Goal: Navigation & Orientation: Find specific page/section

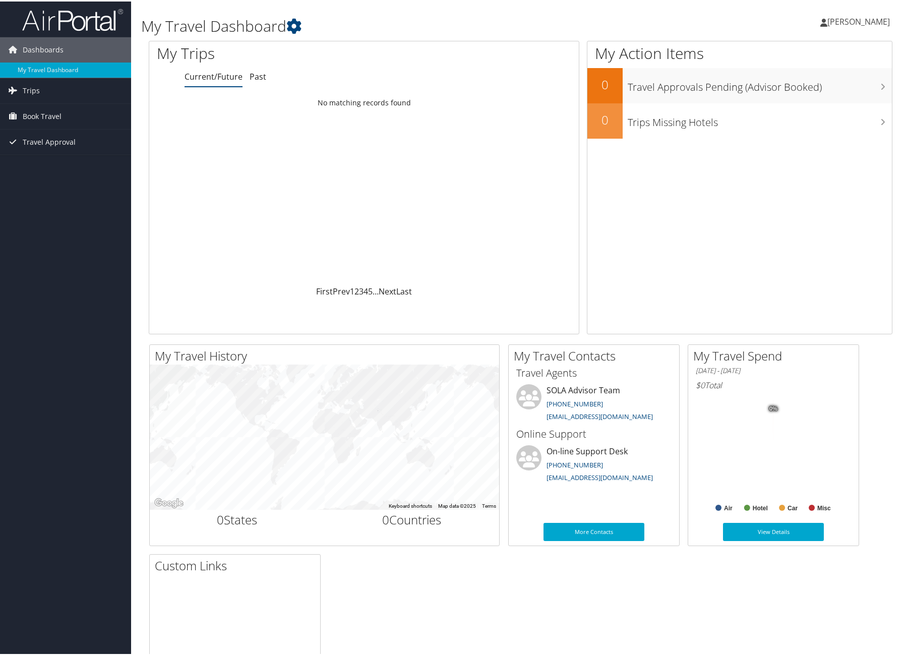
click at [859, 15] on span "[PERSON_NAME]" at bounding box center [858, 20] width 62 height 11
click at [795, 53] on link "My Settings" at bounding box center [831, 55] width 112 height 17
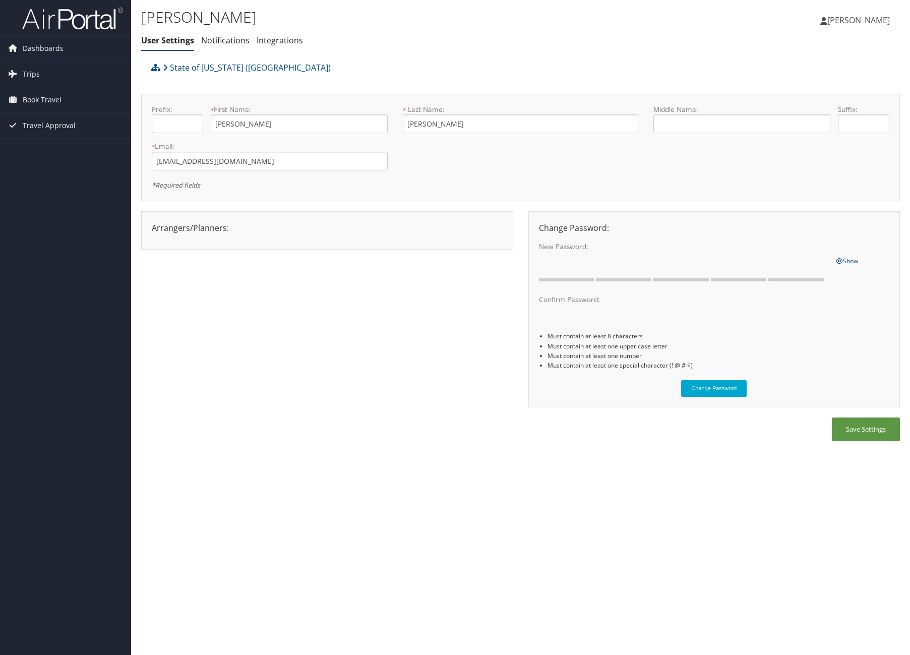
click at [740, 490] on div "[PERSON_NAME] User Settings Notifications Integrations User Settings Notificati…" at bounding box center [520, 327] width 779 height 655
click at [833, 25] on span "[PERSON_NAME]" at bounding box center [858, 20] width 62 height 11
click at [398, 357] on div "Arrangers/Planners: Edit Arrangers & Planners [PERSON_NAME] [PERSON_NAME] [PERS…" at bounding box center [520, 314] width 758 height 207
click at [244, 262] on div "Arrangers/Planners: Edit Arrangers & Planners [PERSON_NAME] [PERSON_NAME] [PERS…" at bounding box center [520, 314] width 758 height 207
click at [23, 43] on span "Dashboards" at bounding box center [43, 48] width 41 height 25
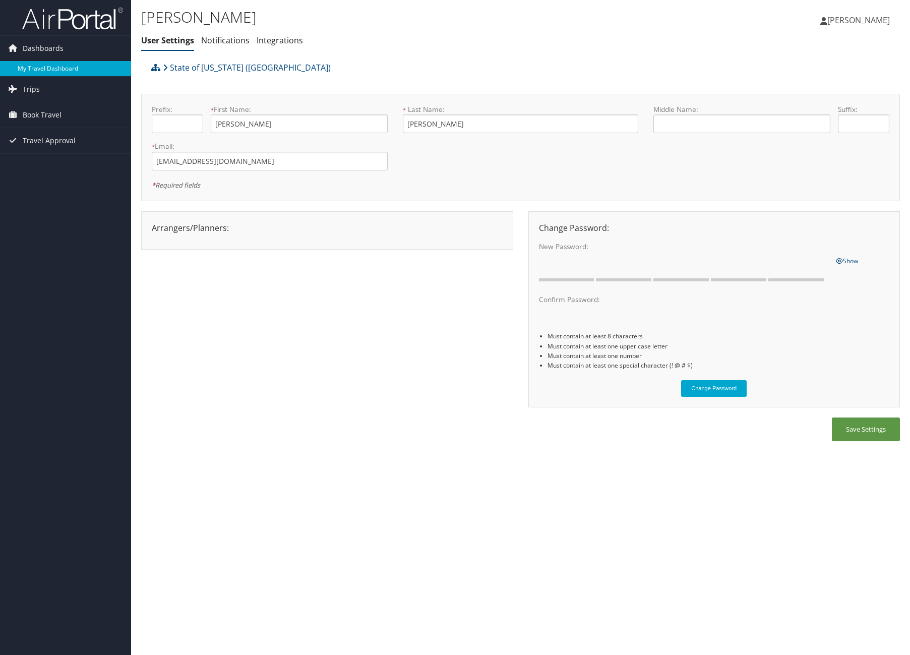
click at [22, 67] on link "My Travel Dashboard" at bounding box center [65, 68] width 131 height 15
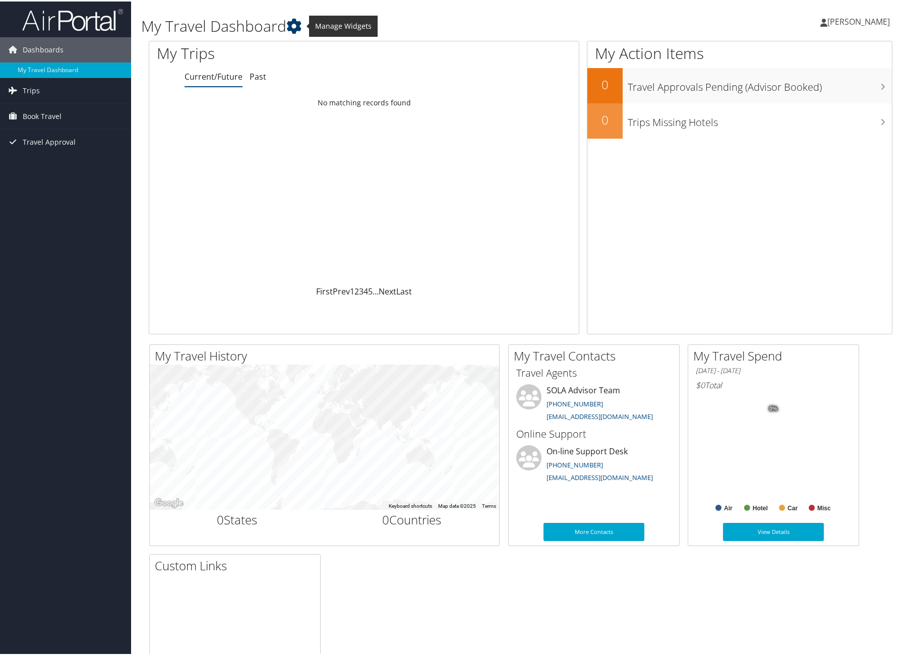
click at [290, 16] on link at bounding box center [293, 24] width 15 height 21
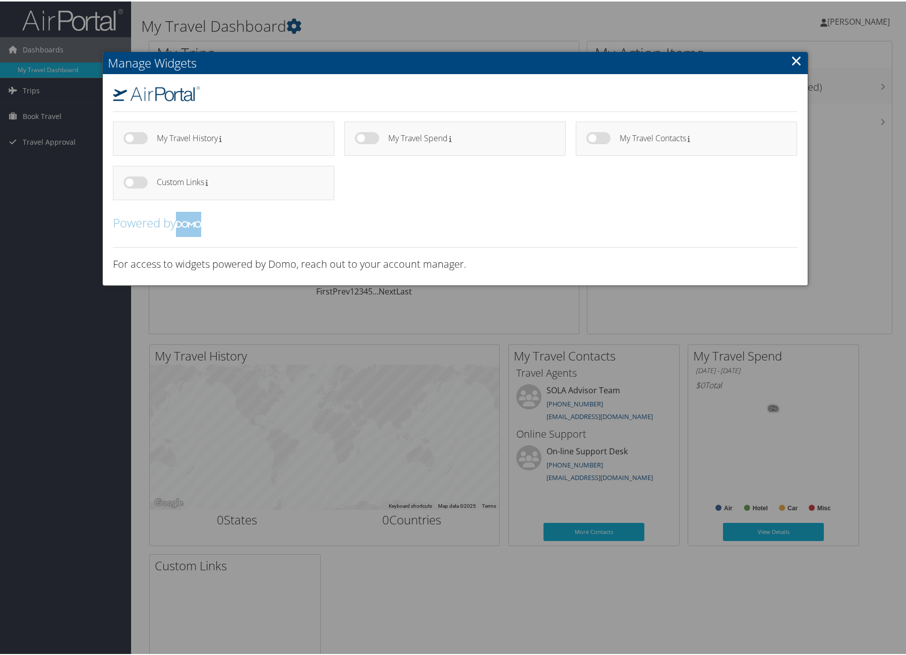
click at [790, 59] on link "×" at bounding box center [796, 59] width 12 height 20
